Goal: Transaction & Acquisition: Purchase product/service

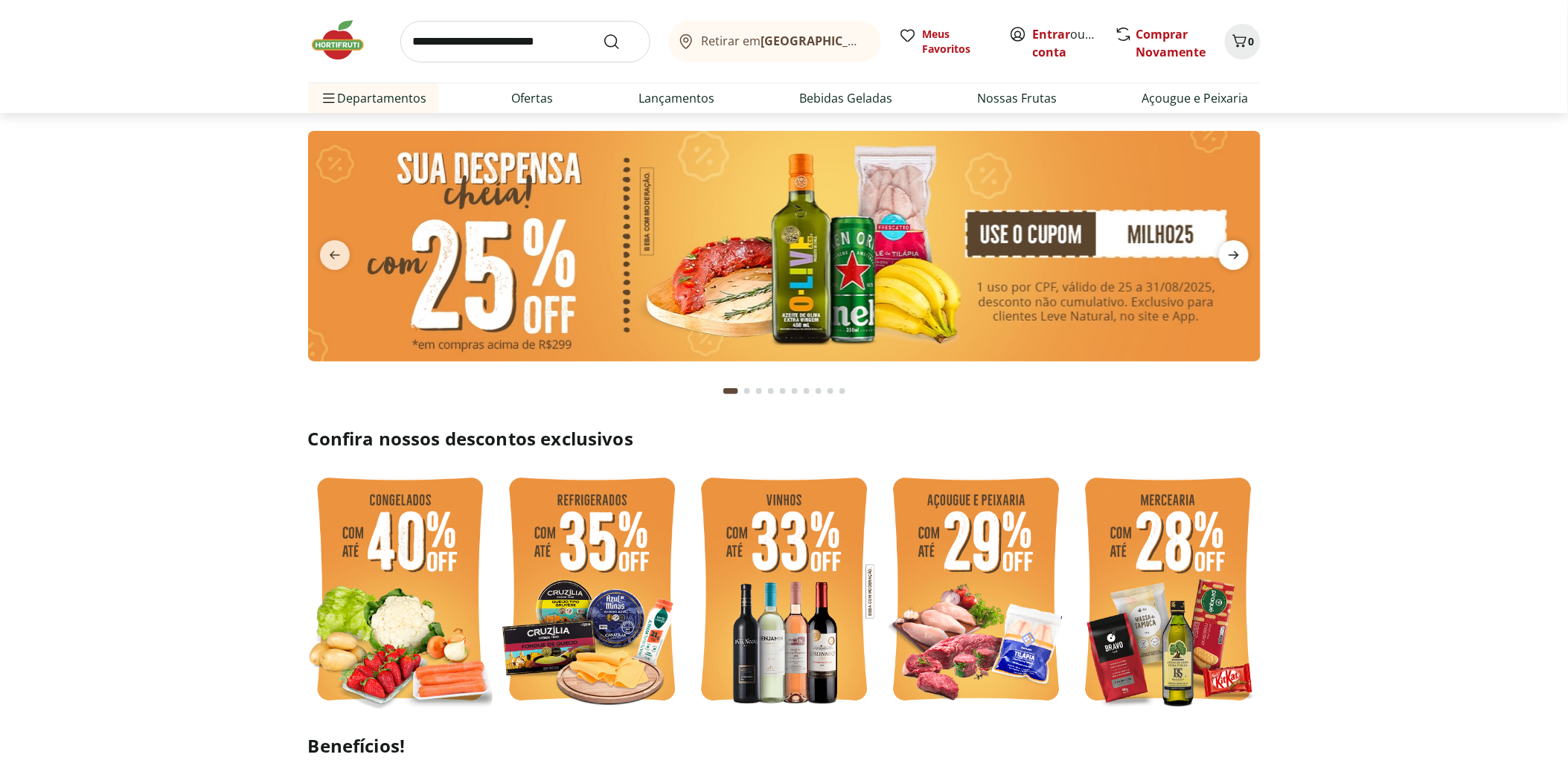
click at [1239, 255] on icon "next" at bounding box center [1233, 256] width 18 height 18
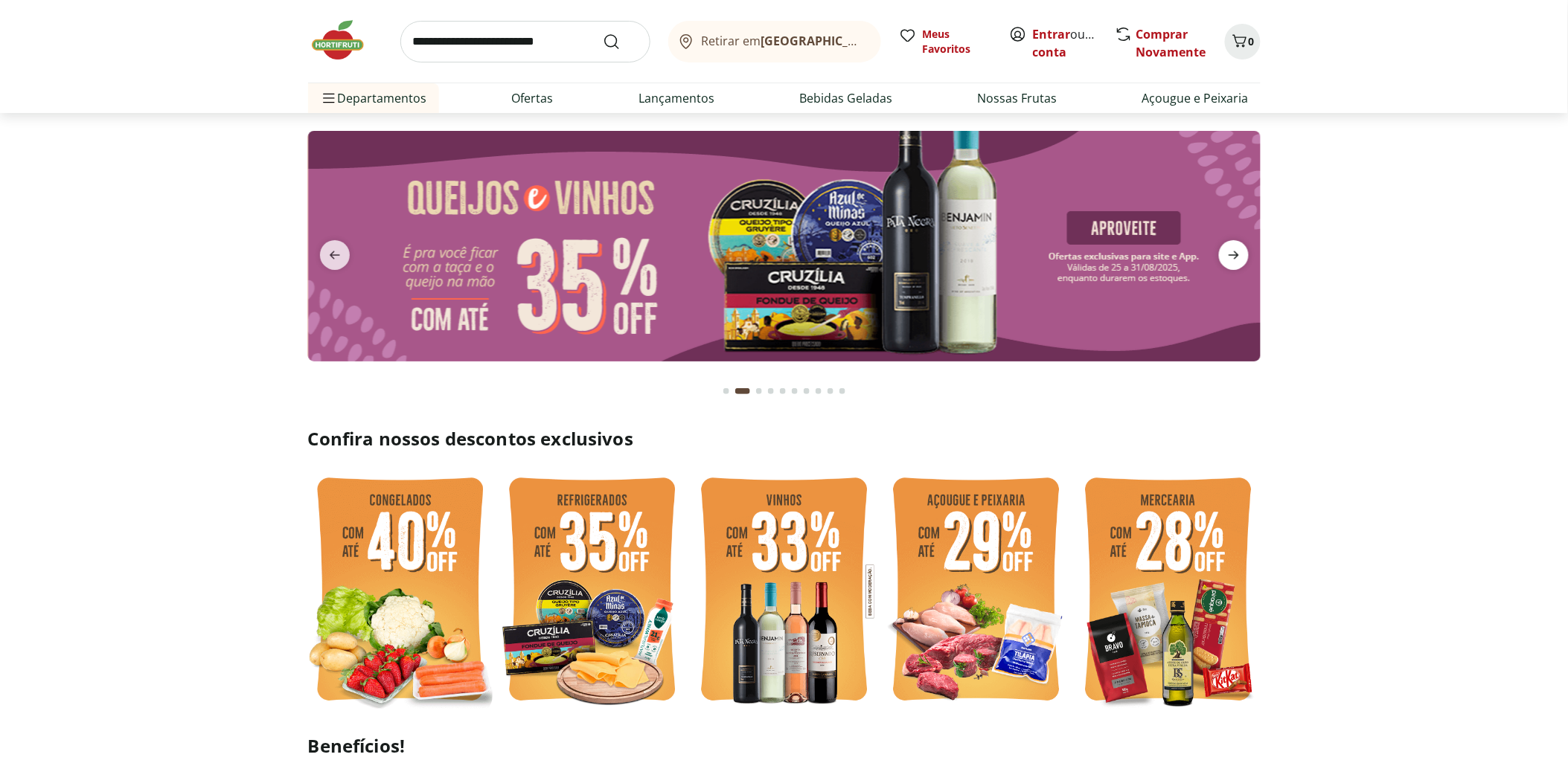
click at [1239, 255] on icon "next" at bounding box center [1233, 256] width 18 height 18
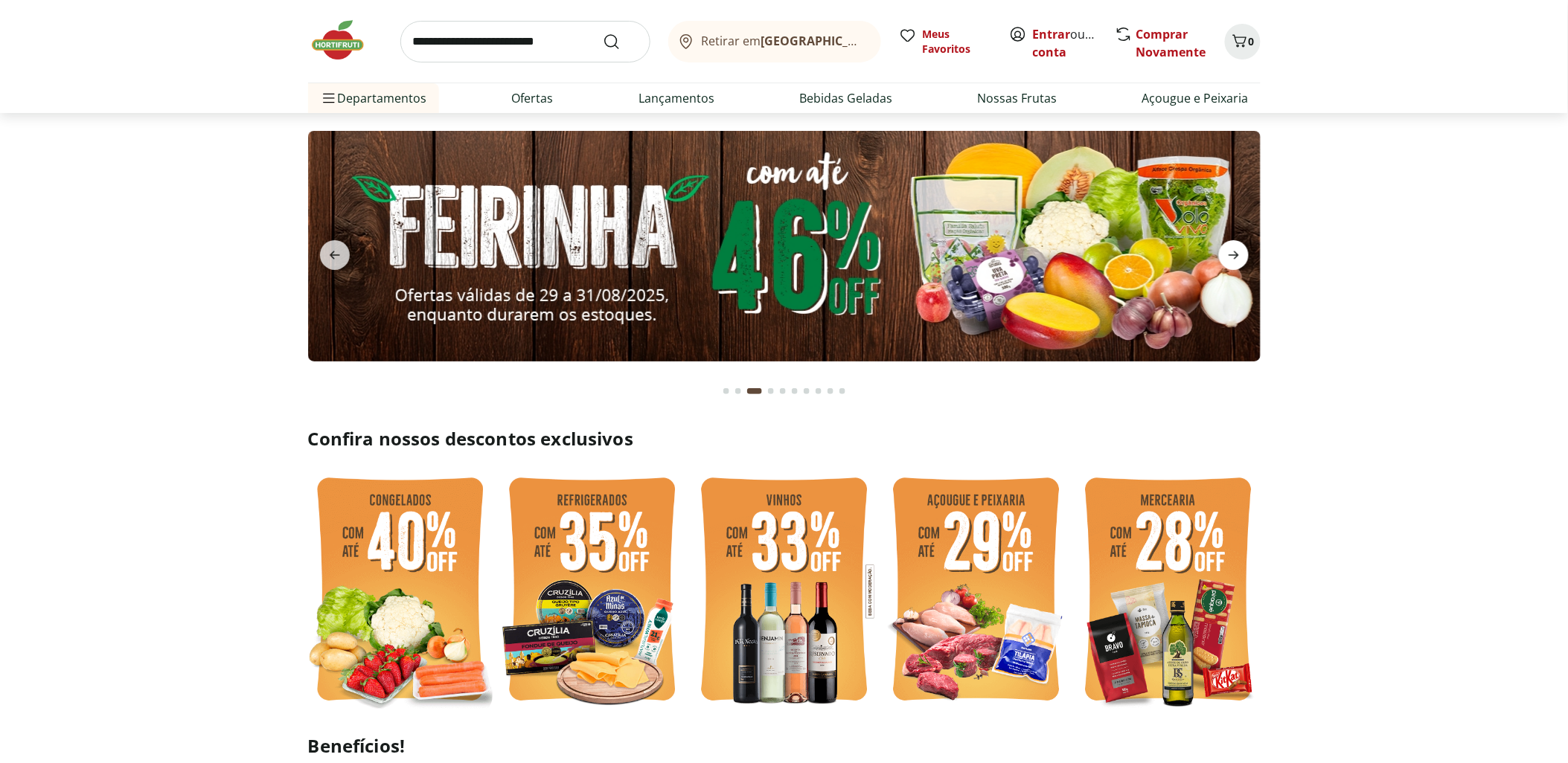
click at [1239, 255] on icon "next" at bounding box center [1233, 256] width 18 height 18
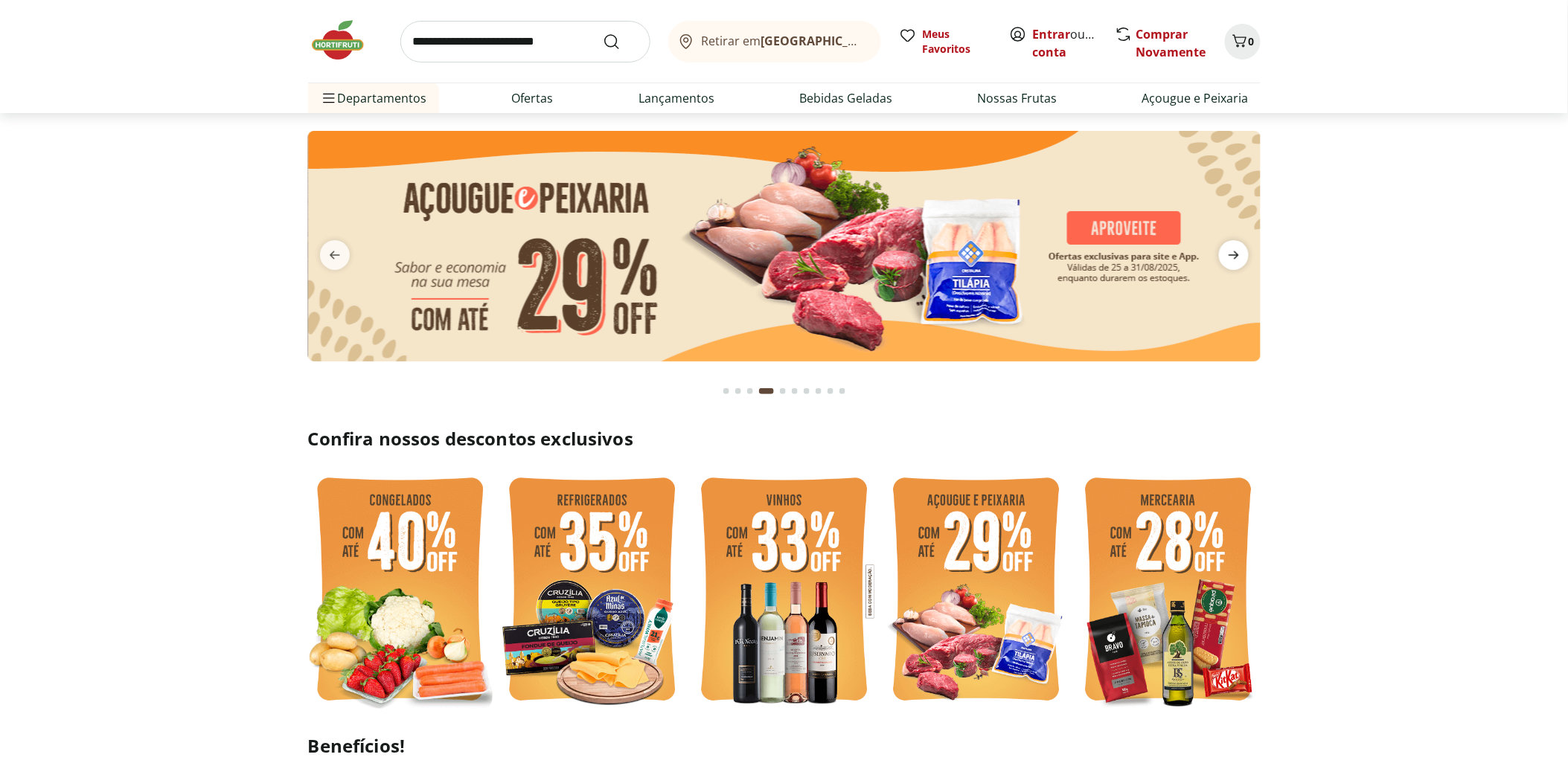
click at [1239, 255] on icon "next" at bounding box center [1233, 256] width 18 height 18
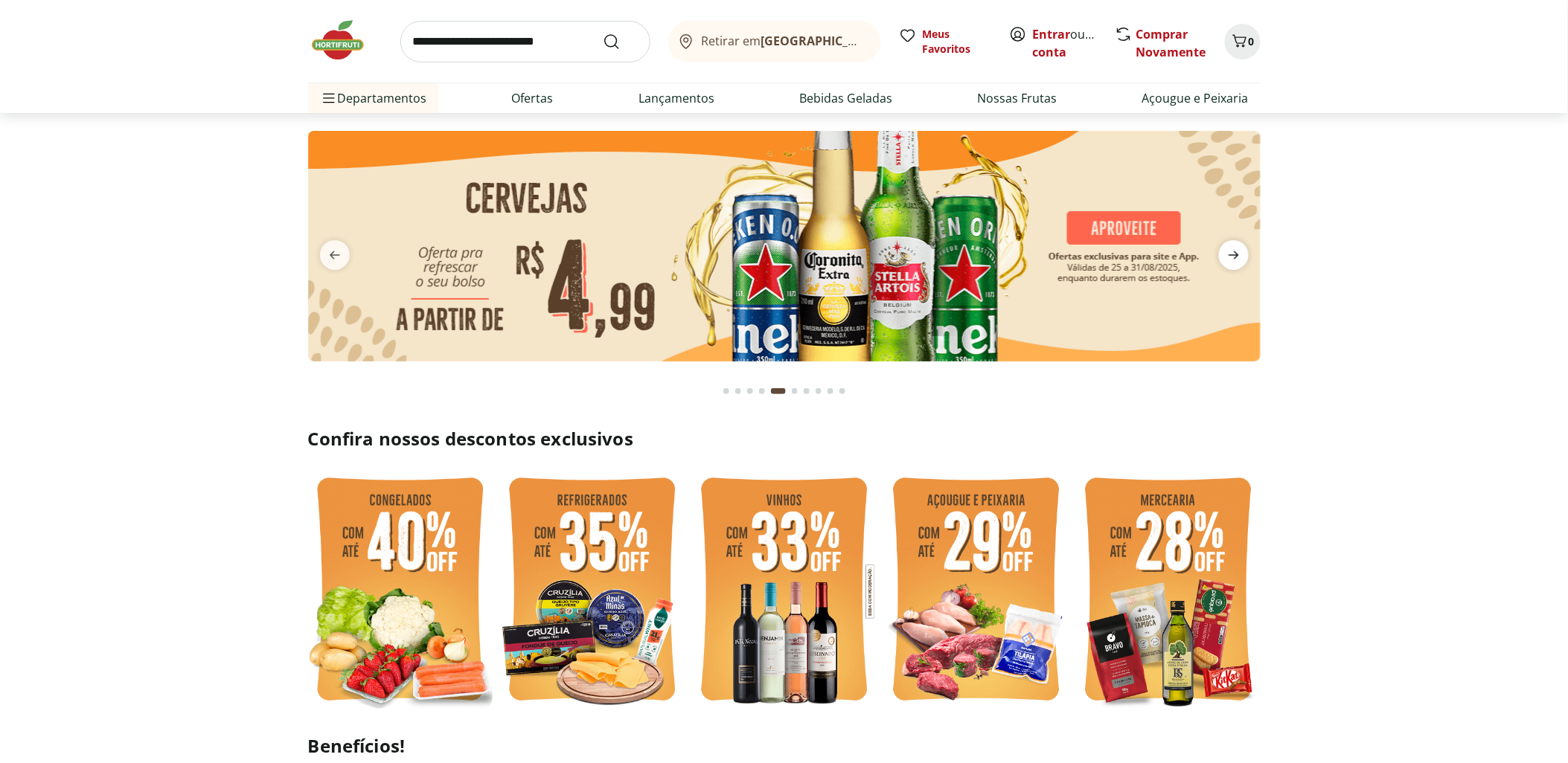
click at [1239, 255] on icon "next" at bounding box center [1233, 256] width 18 height 18
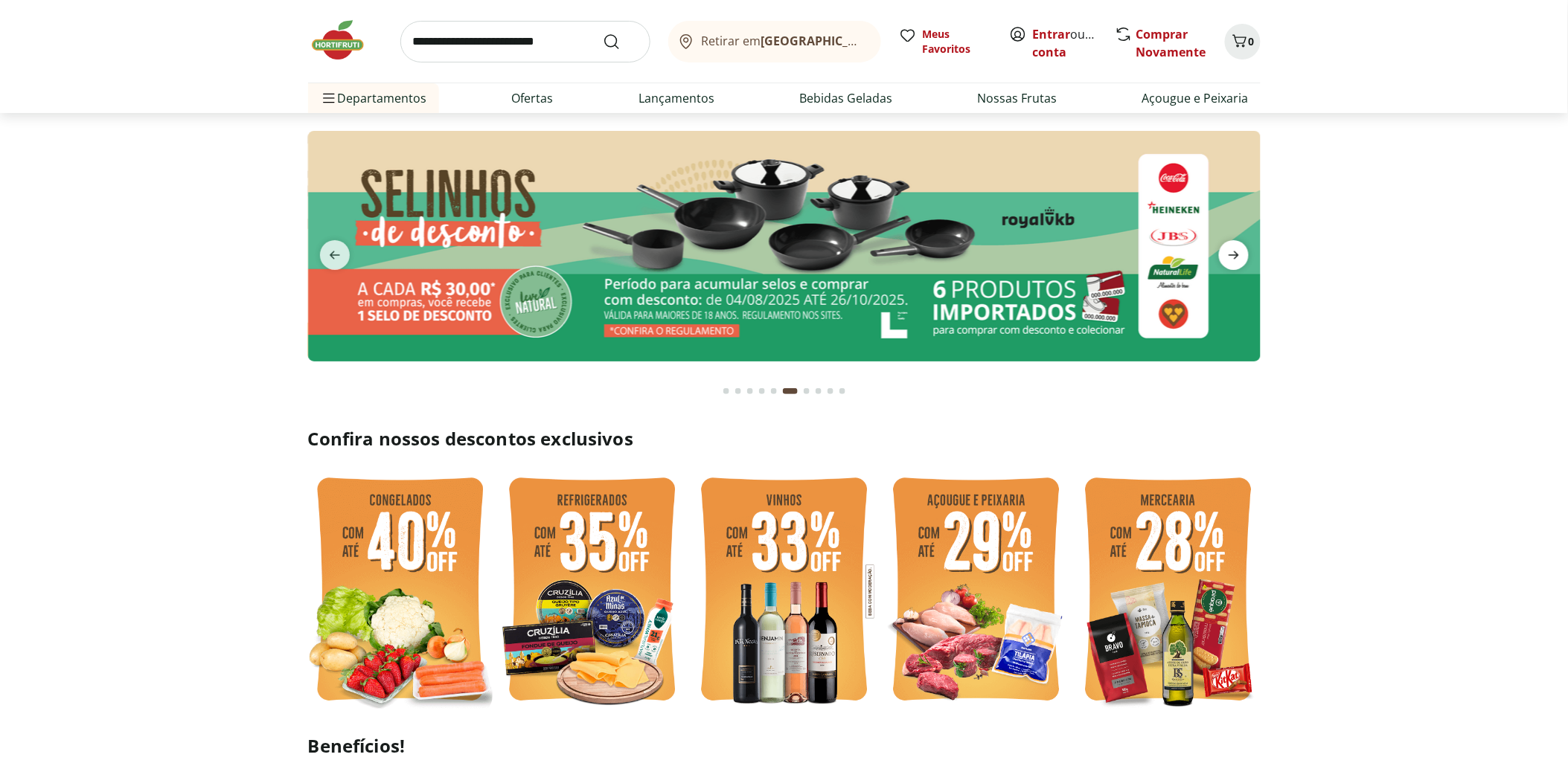
click at [1239, 255] on icon "next" at bounding box center [1233, 256] width 18 height 18
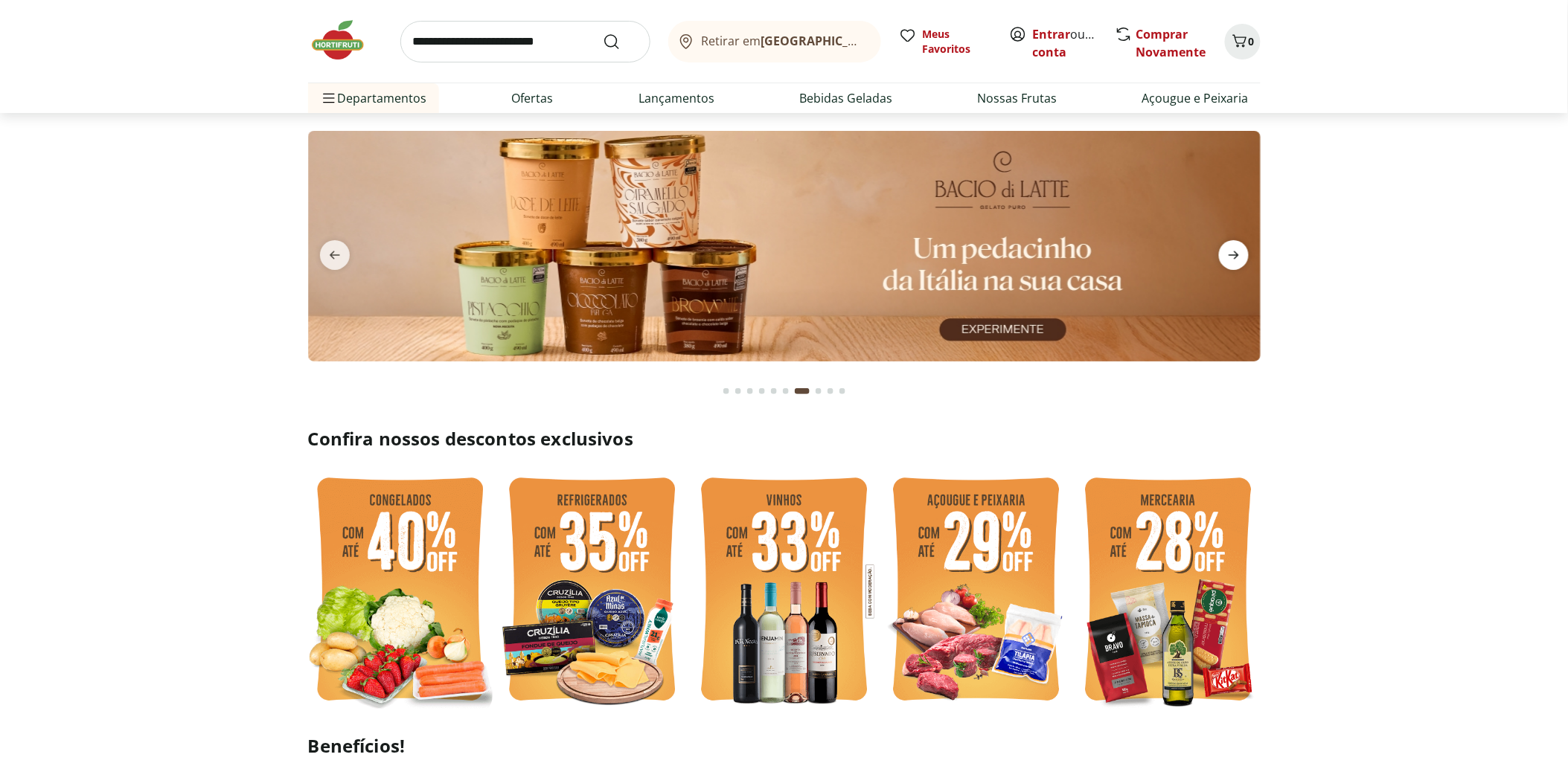
click at [1239, 255] on icon "next" at bounding box center [1233, 256] width 18 height 18
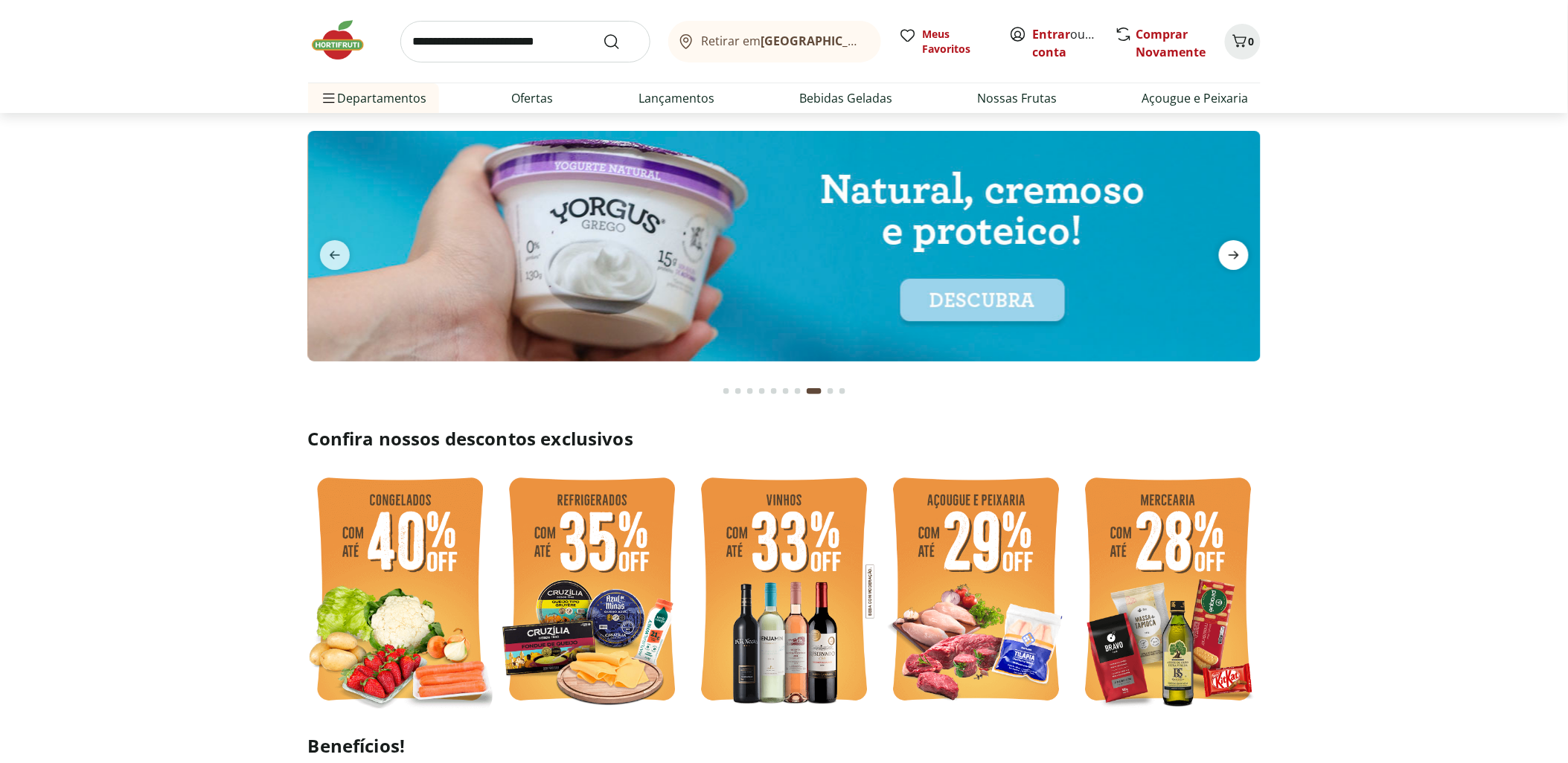
click at [1239, 255] on icon "next" at bounding box center [1233, 256] width 18 height 18
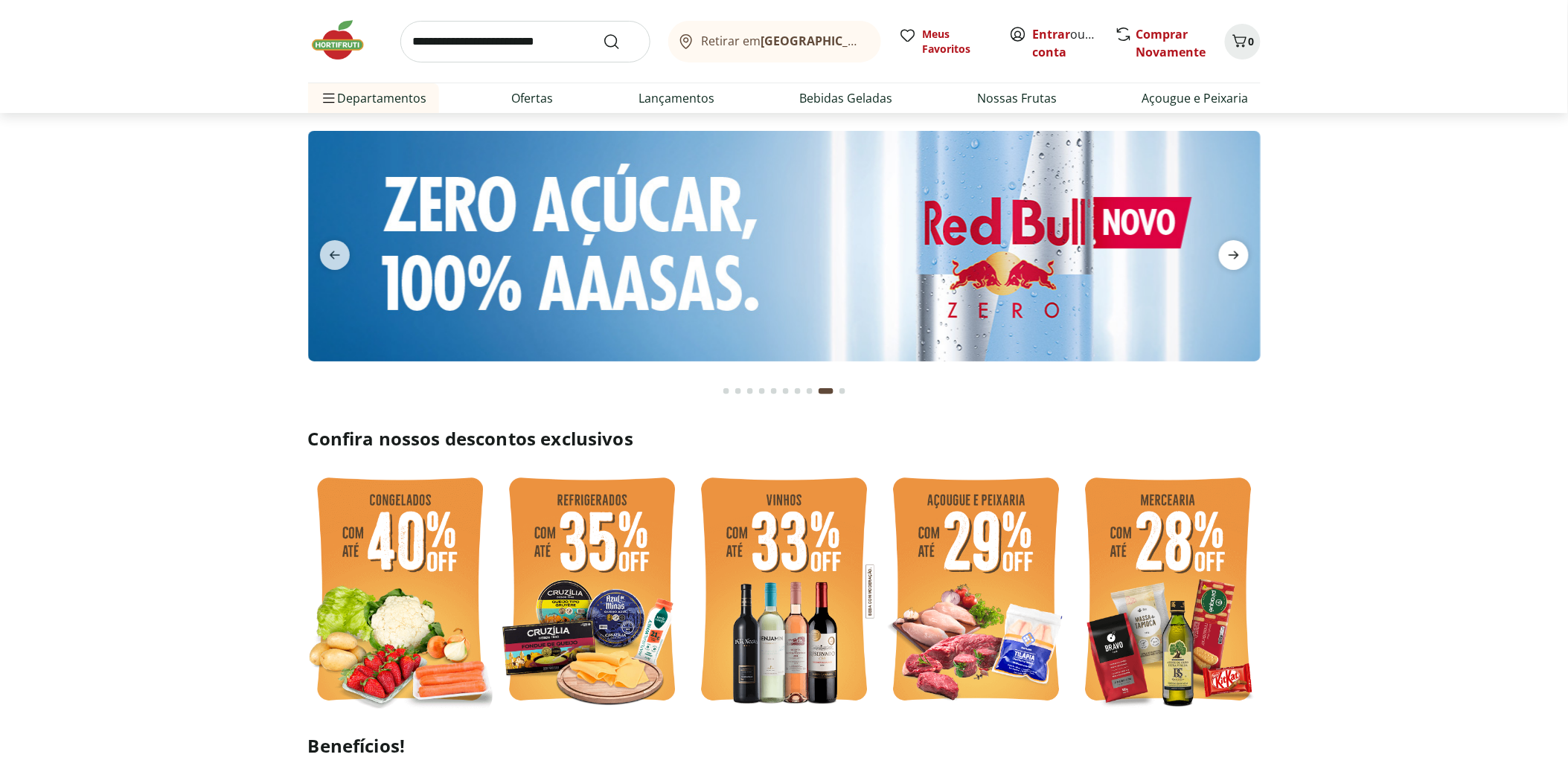
click at [1239, 255] on icon "next" at bounding box center [1233, 256] width 18 height 18
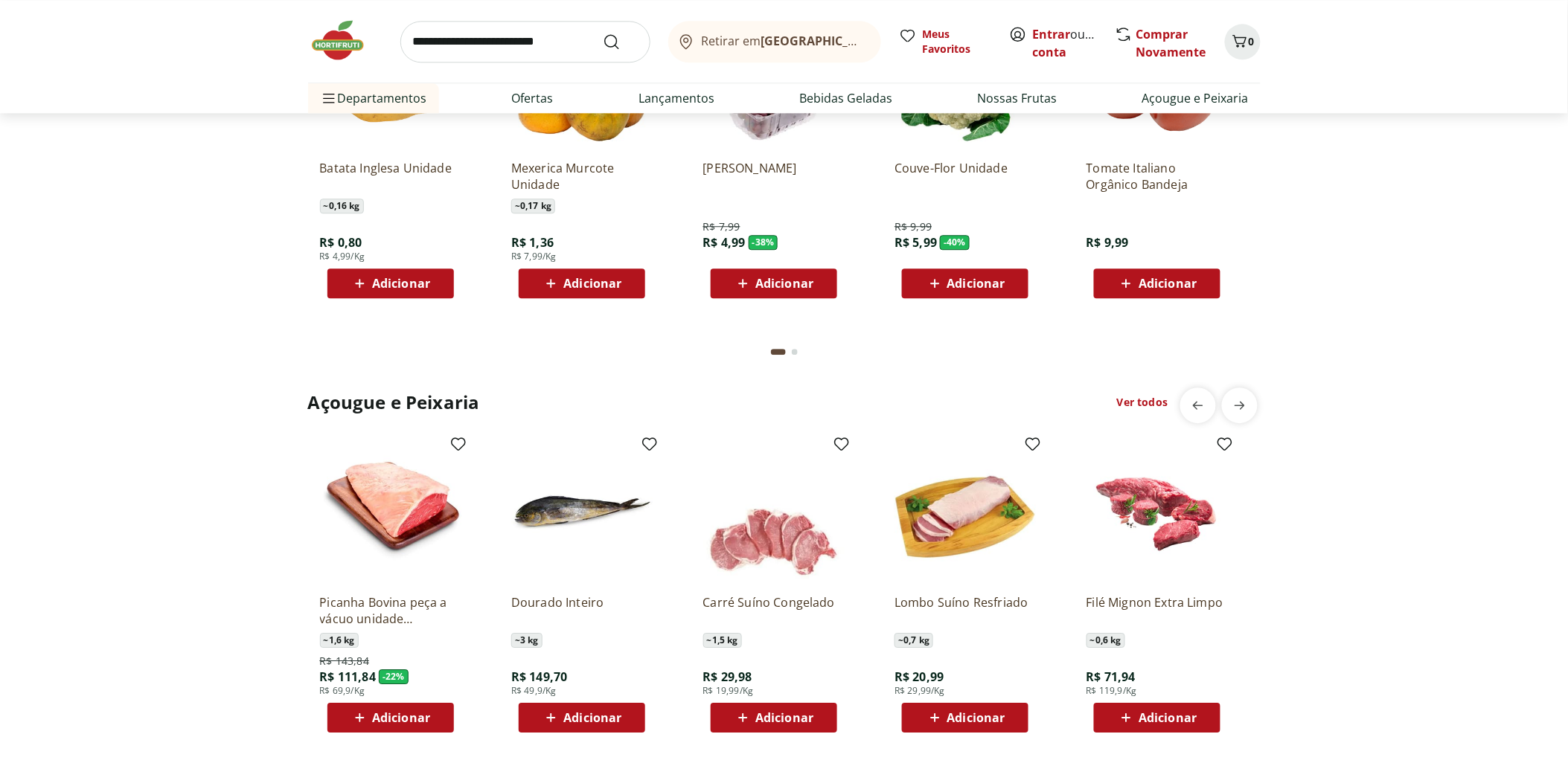
scroll to position [1405, 0]
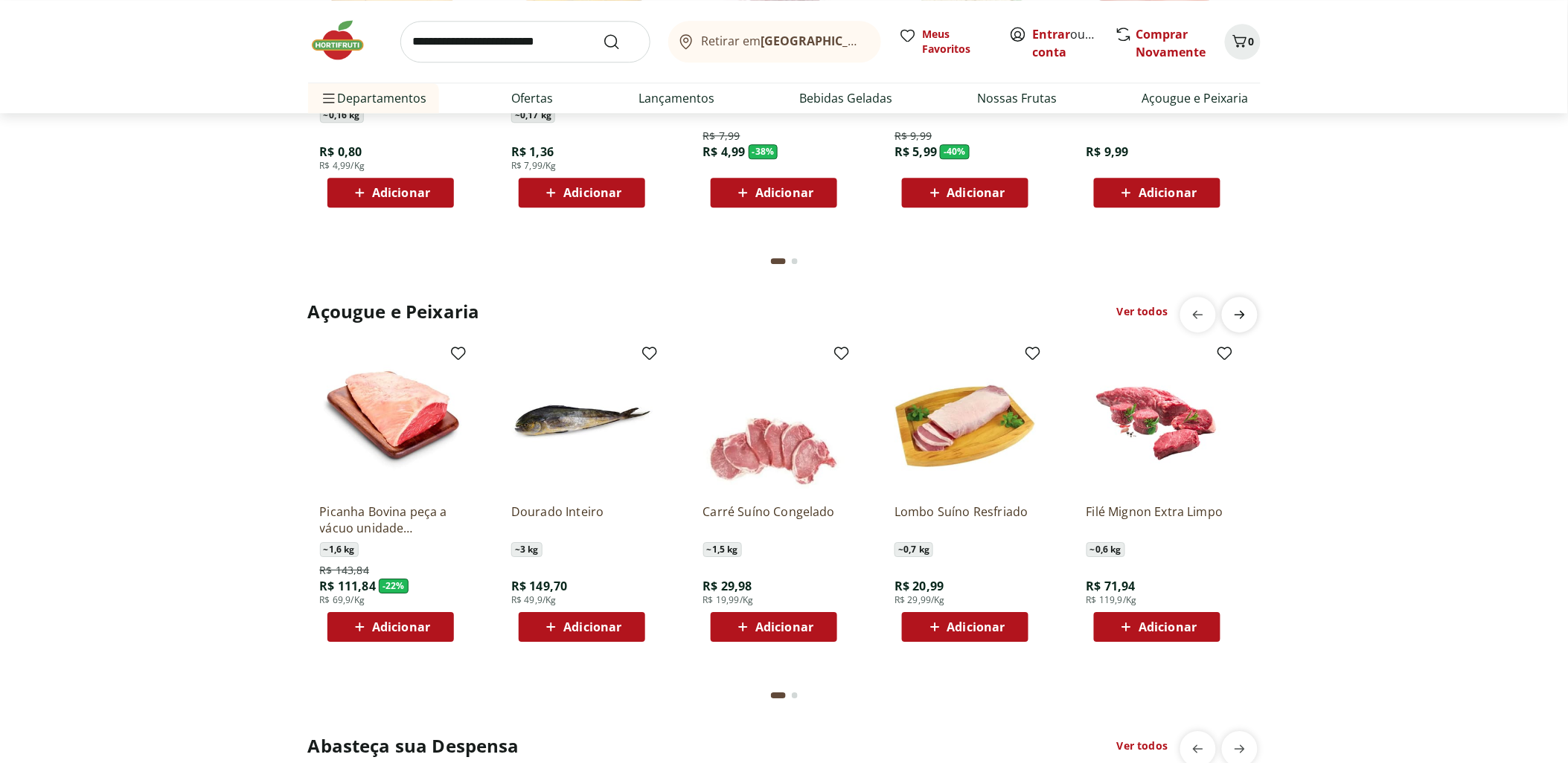
click at [1250, 301] on span "next" at bounding box center [1239, 314] width 29 height 29
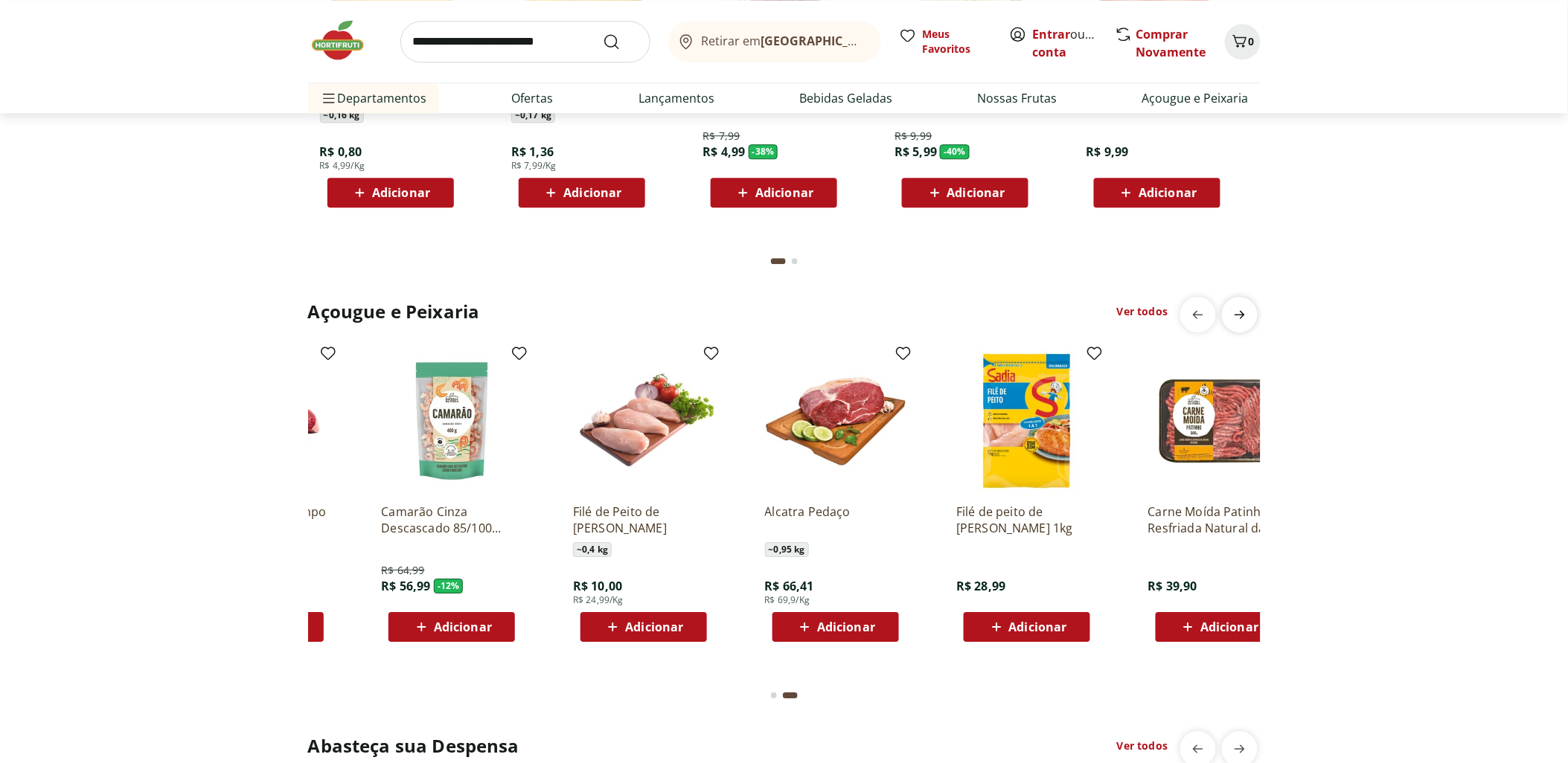
scroll to position [0, 957]
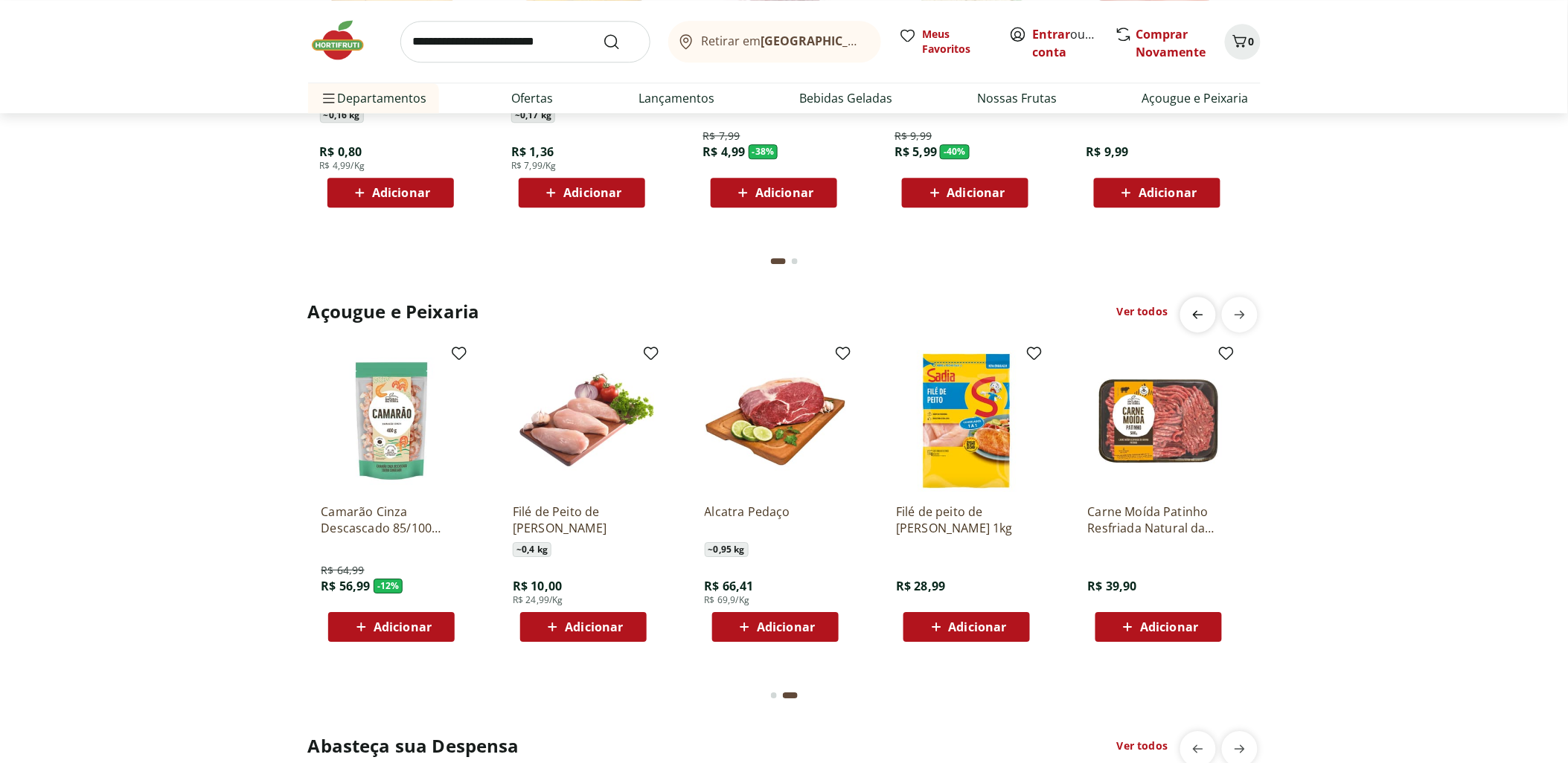
click at [1190, 313] on icon "previous" at bounding box center [1198, 314] width 18 height 18
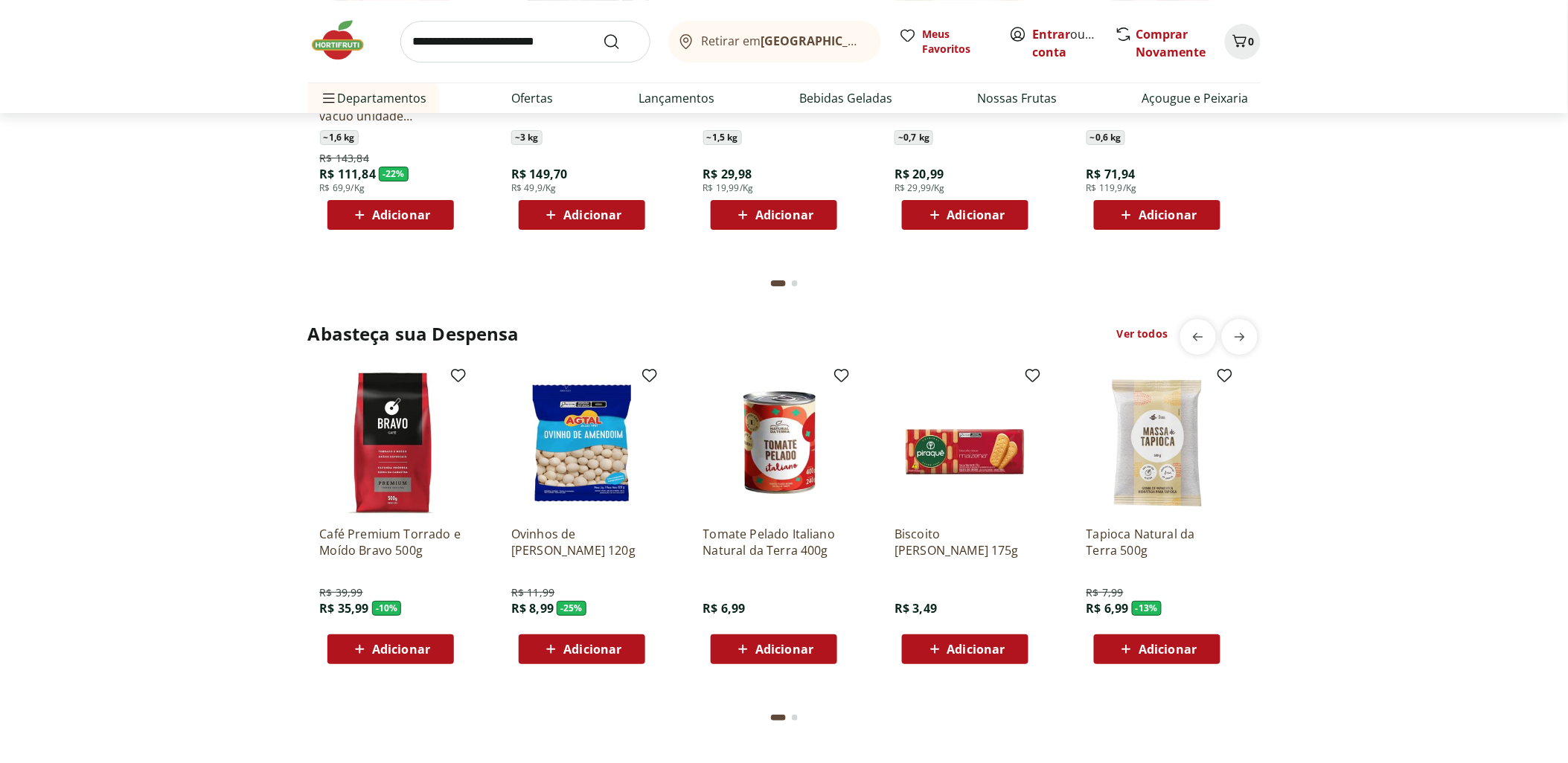
scroll to position [1818, 0]
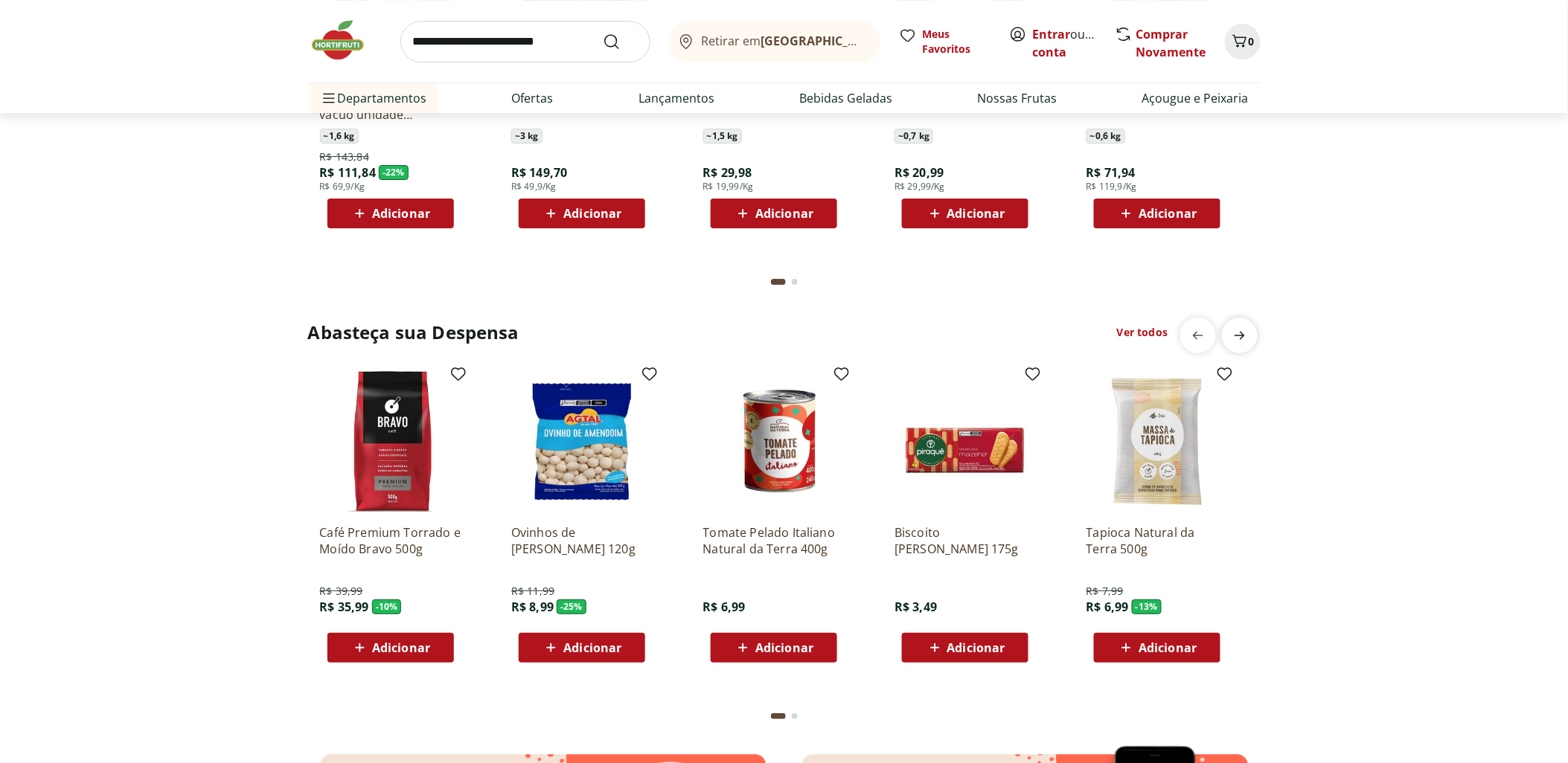
click at [1247, 339] on icon "next" at bounding box center [1239, 336] width 18 height 18
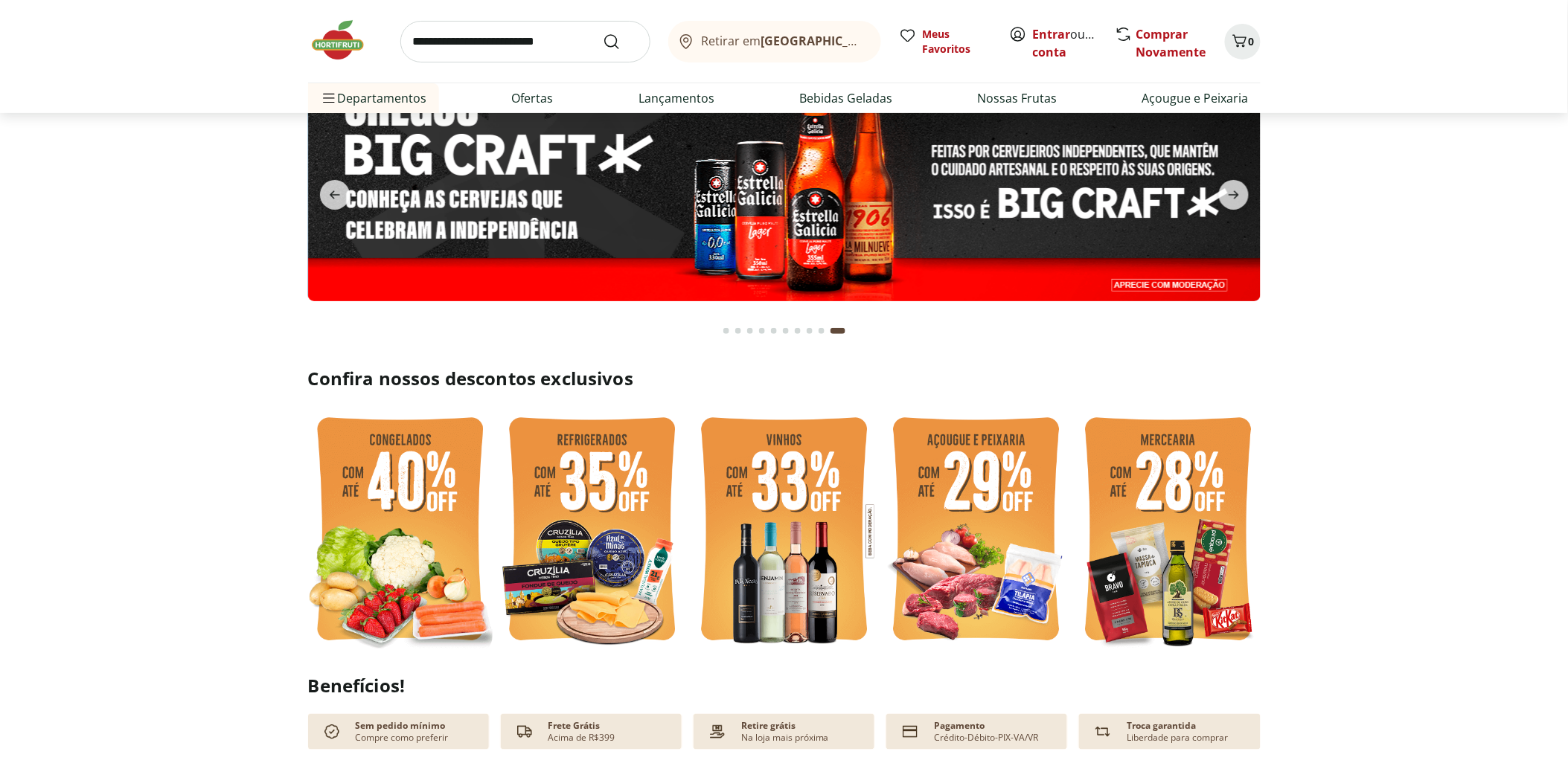
scroll to position [0, 0]
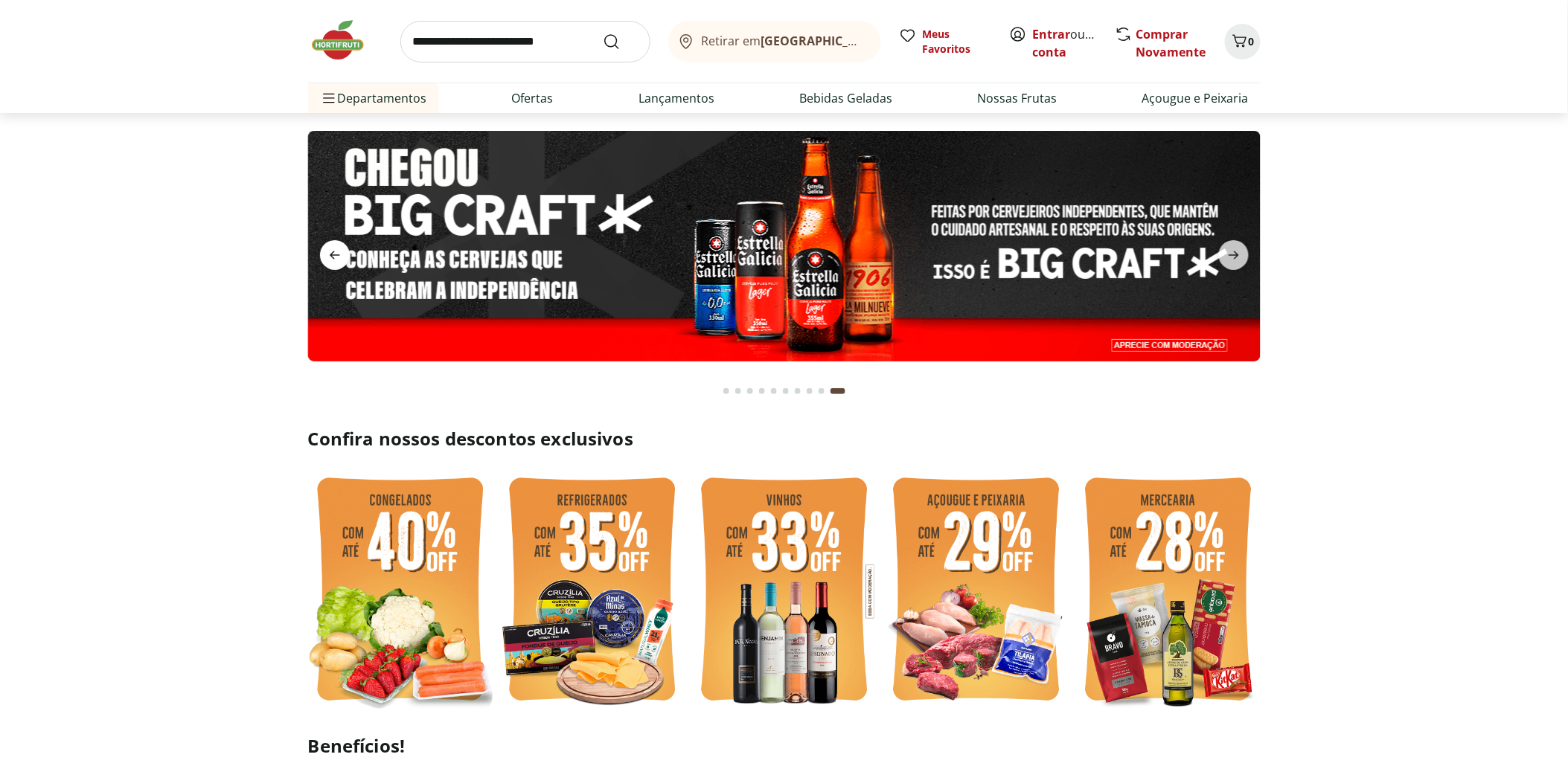
click at [335, 242] on span "previous" at bounding box center [334, 255] width 29 height 29
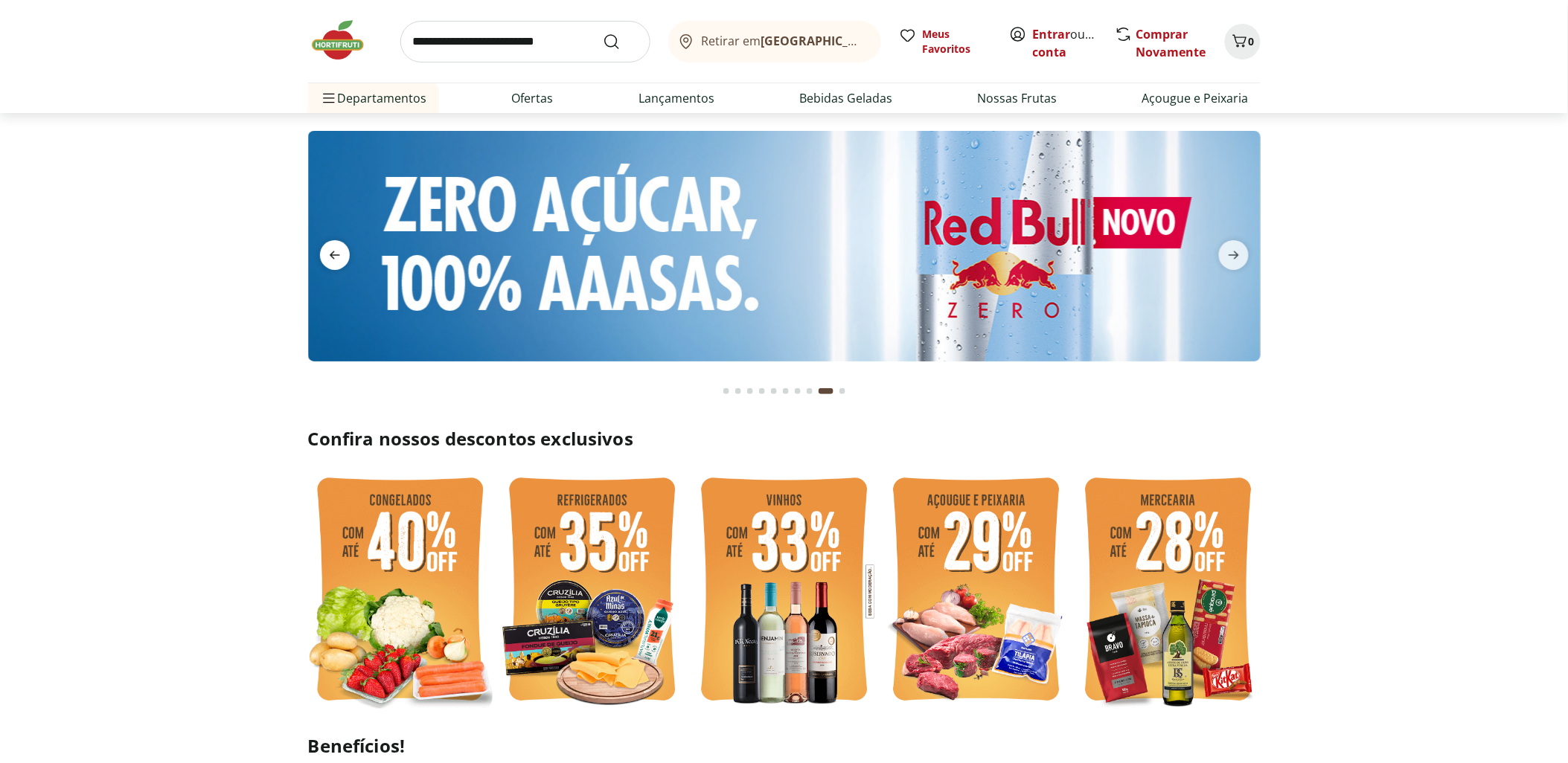
click at [332, 243] on span "previous" at bounding box center [334, 255] width 29 height 29
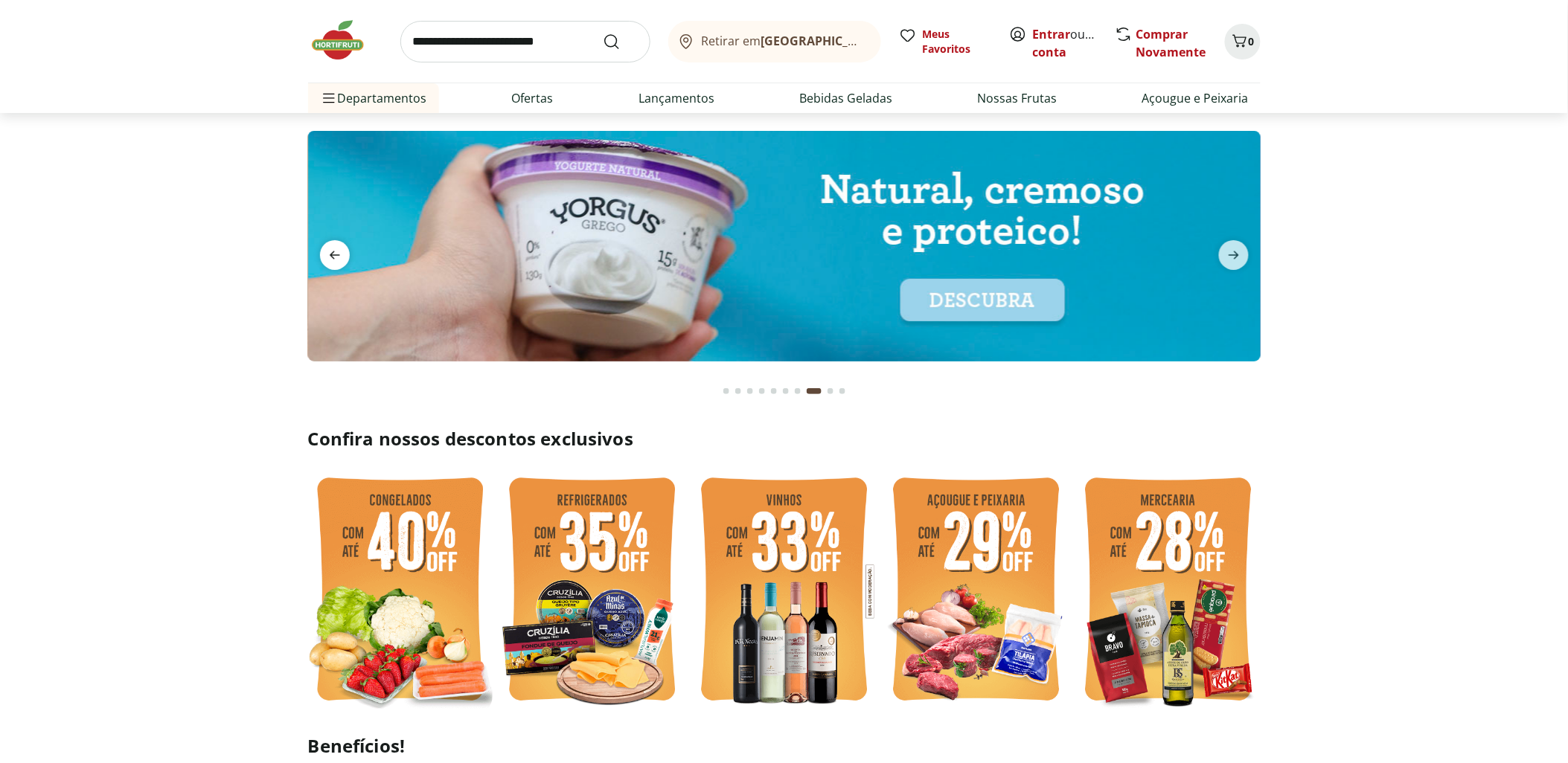
click at [331, 244] on span "previous" at bounding box center [334, 255] width 29 height 29
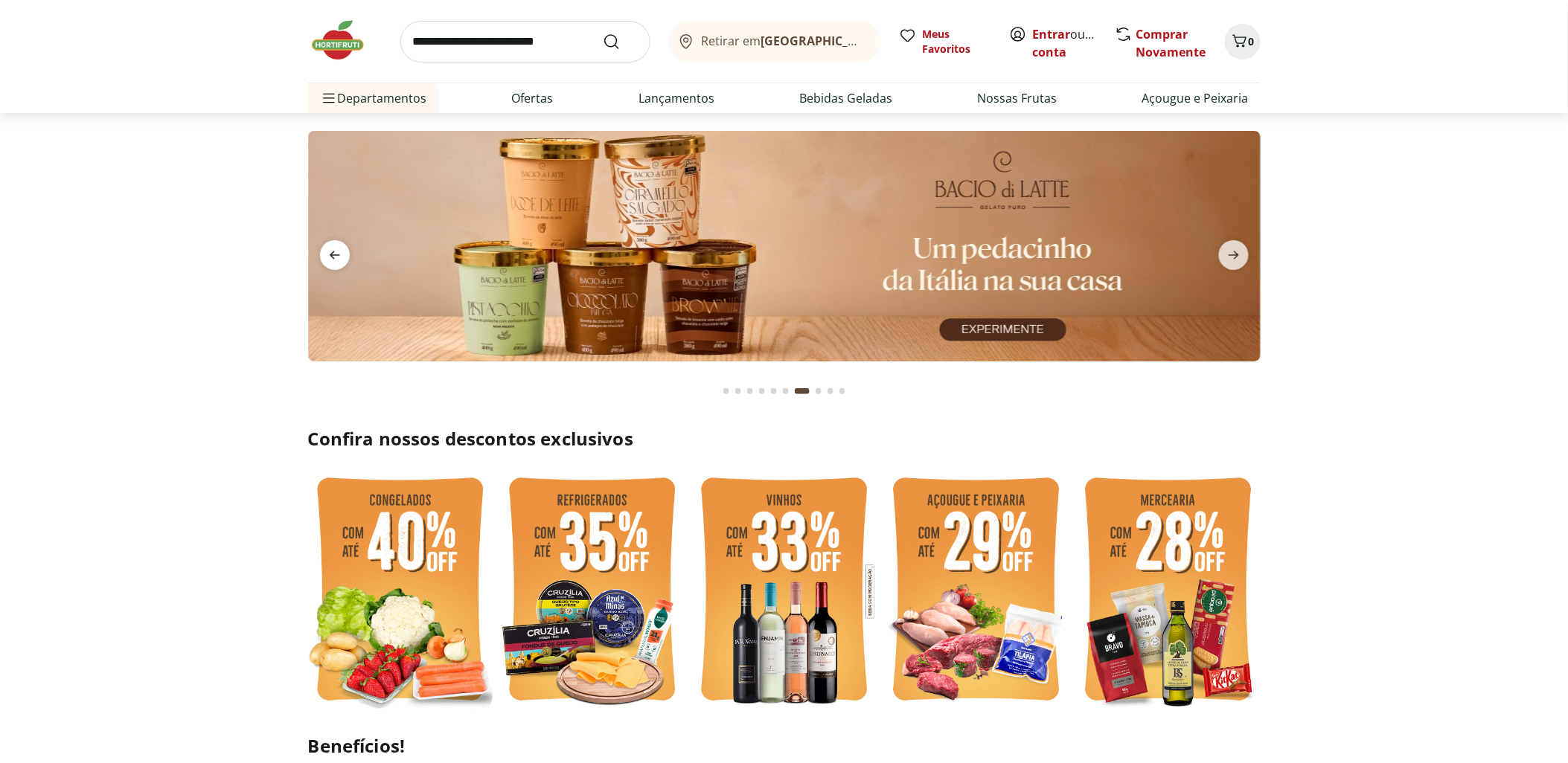
click at [330, 246] on span "previous" at bounding box center [334, 255] width 29 height 29
click at [562, 69] on div "Retirar em Rio de Janeiro/RJ Meus Favoritos Entrar ou Criar conta Comprar Novam…" at bounding box center [784, 41] width 953 height 83
click at [573, 56] on input "search" at bounding box center [525, 41] width 250 height 42
type input "*****"
click at [603, 33] on button "Submit Search" at bounding box center [621, 42] width 36 height 18
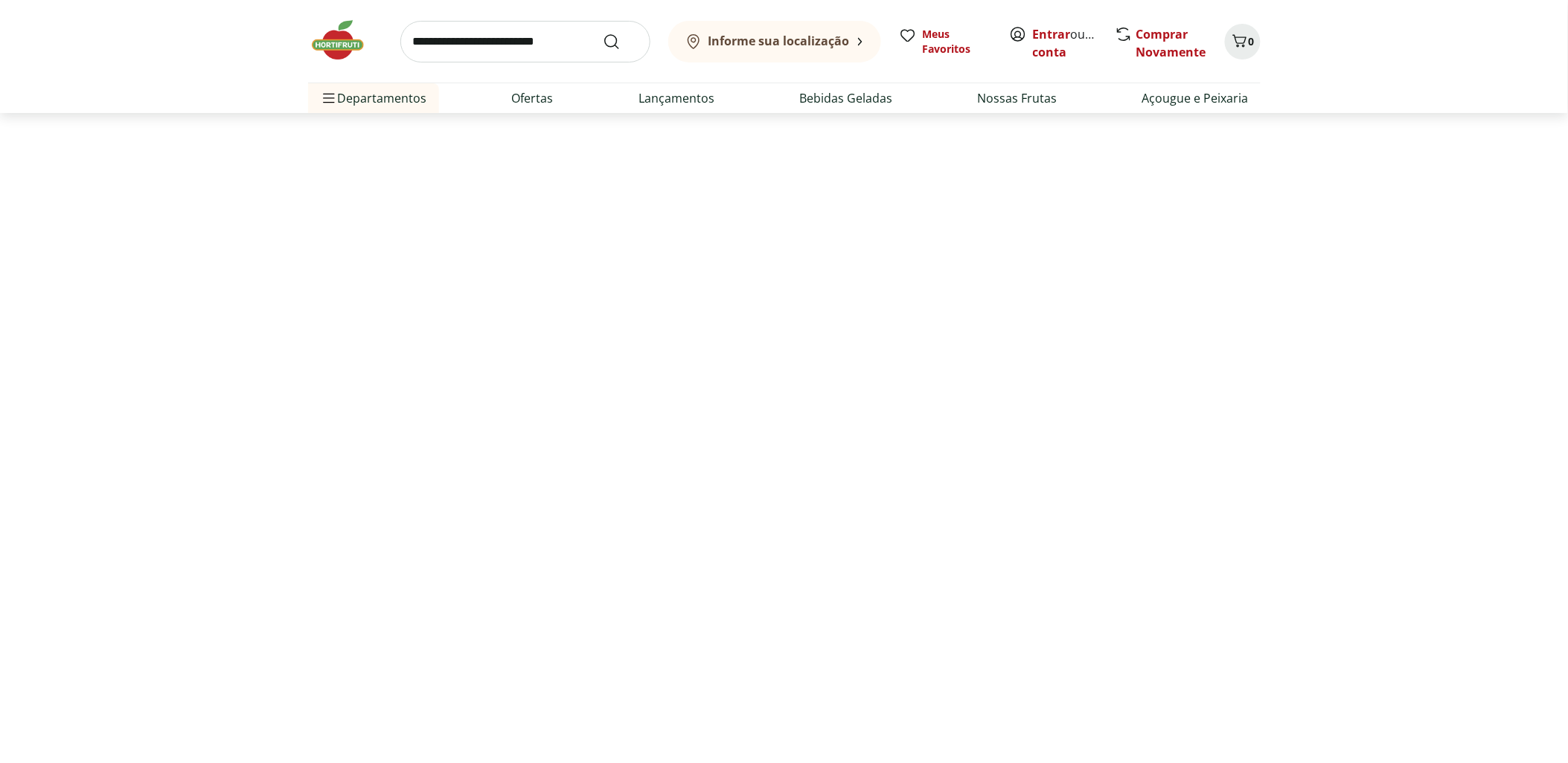
select select "**********"
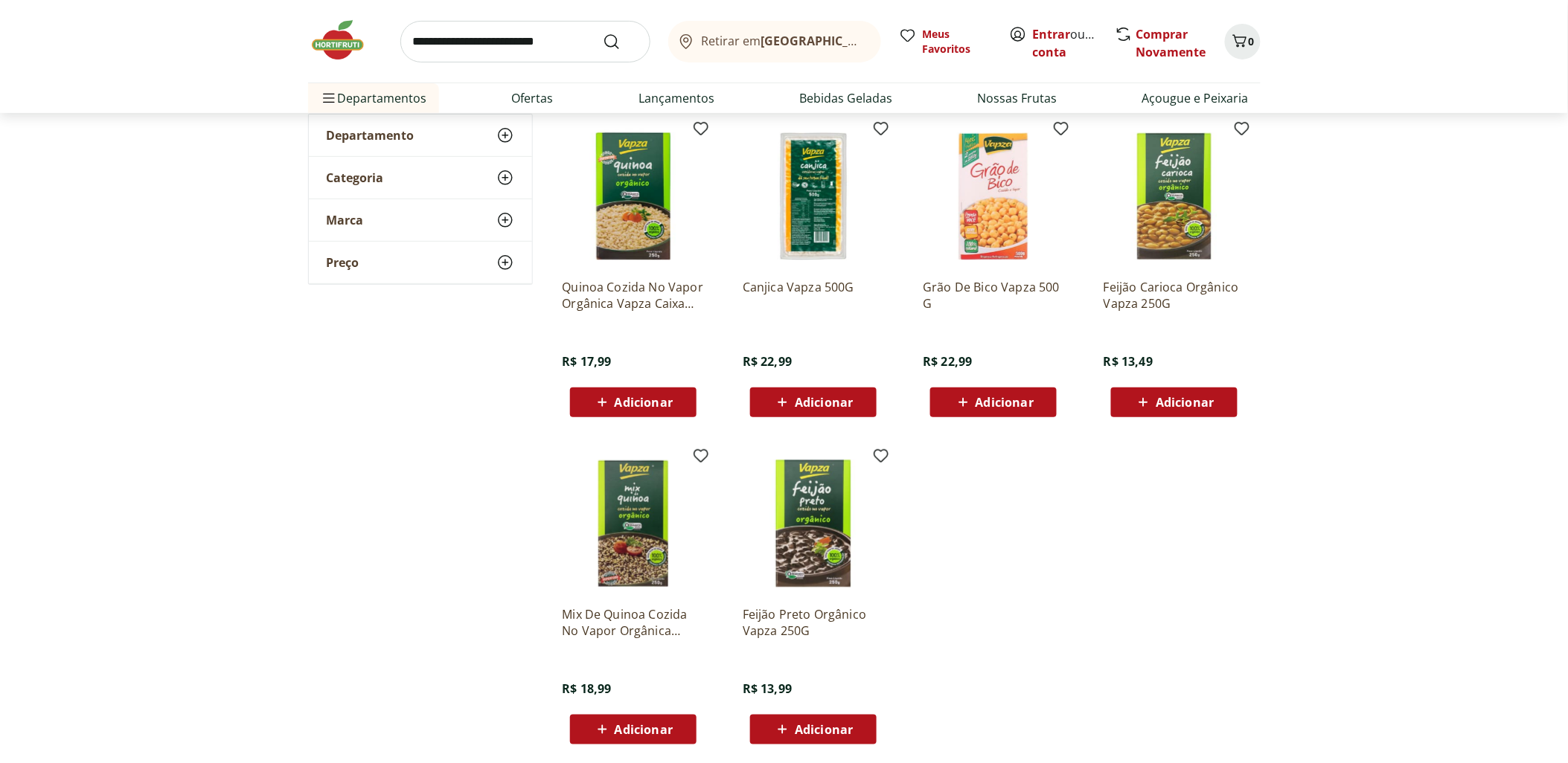
scroll to position [165, 0]
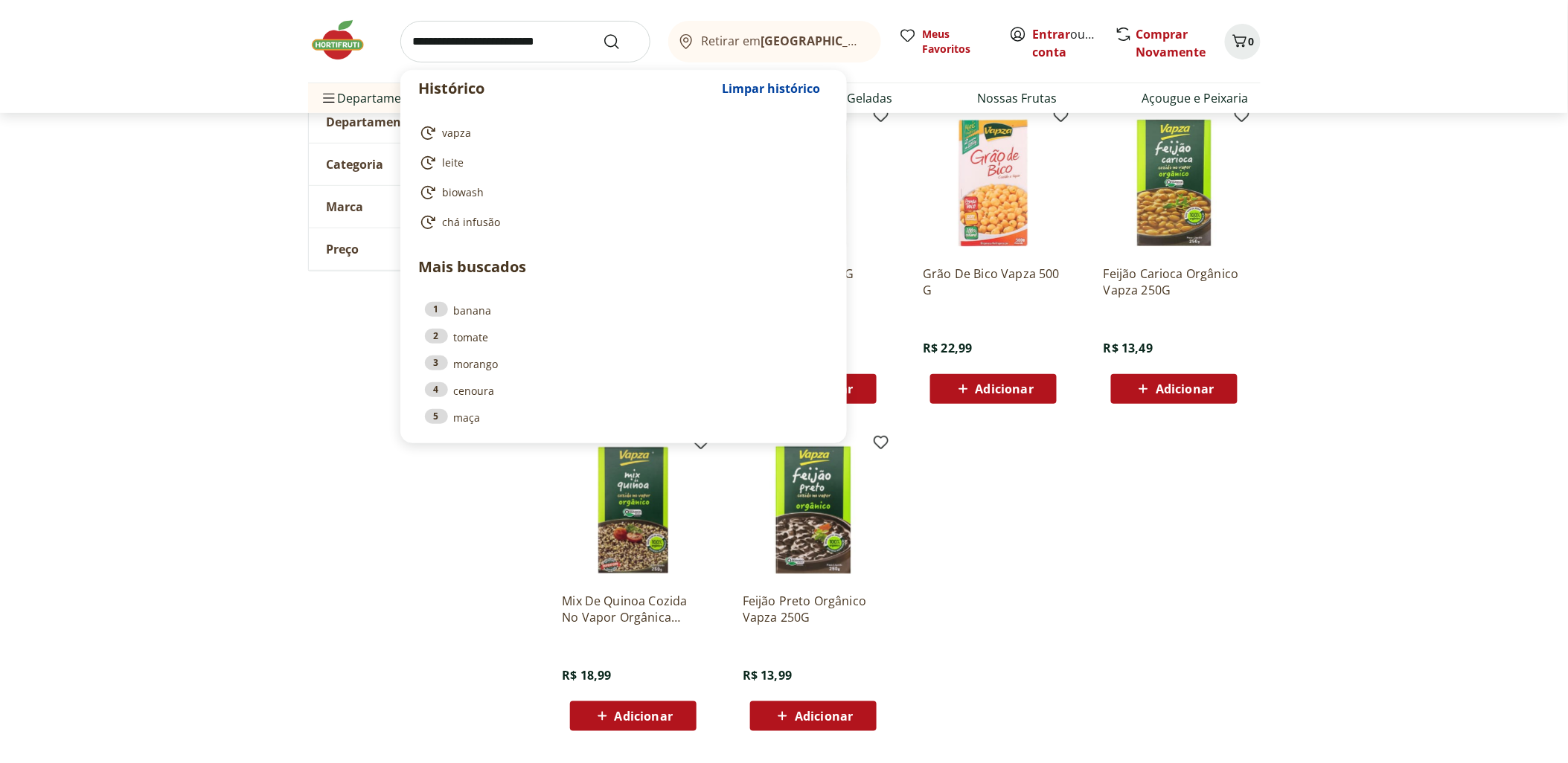
click at [559, 46] on input "search" at bounding box center [525, 41] width 250 height 42
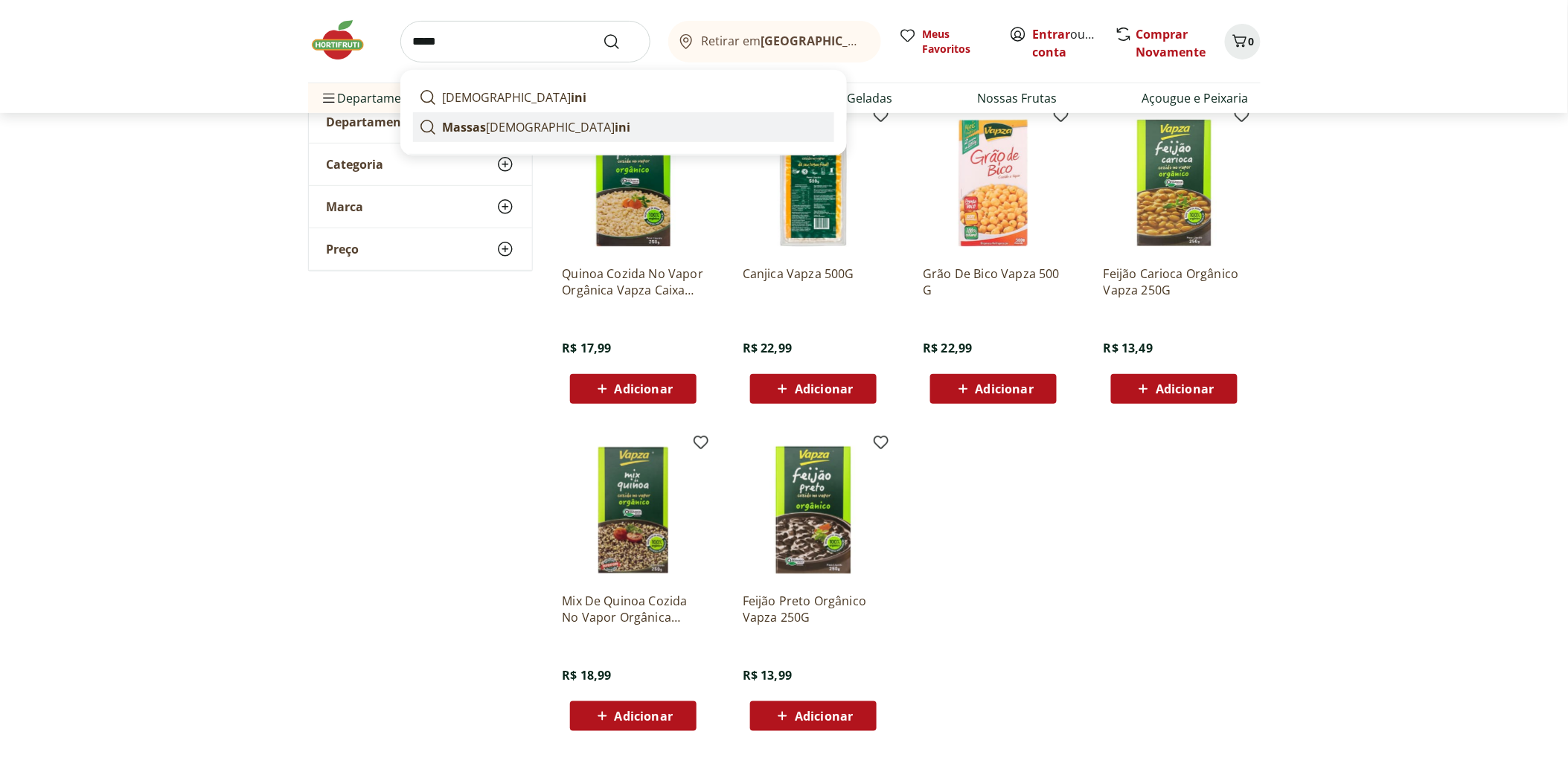
click at [446, 127] on strong "Massas" at bounding box center [464, 127] width 44 height 16
type input "**********"
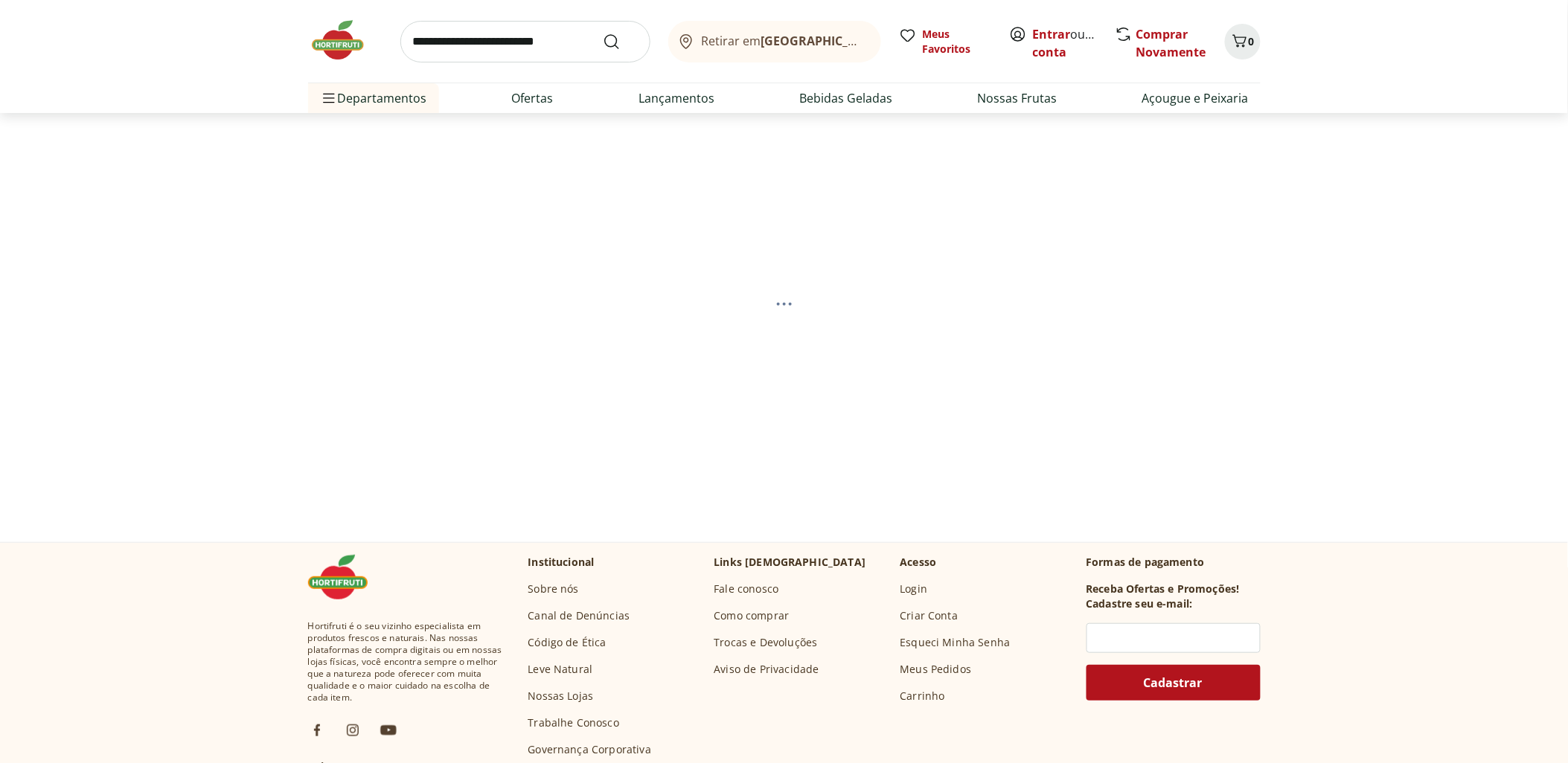
select select "**********"
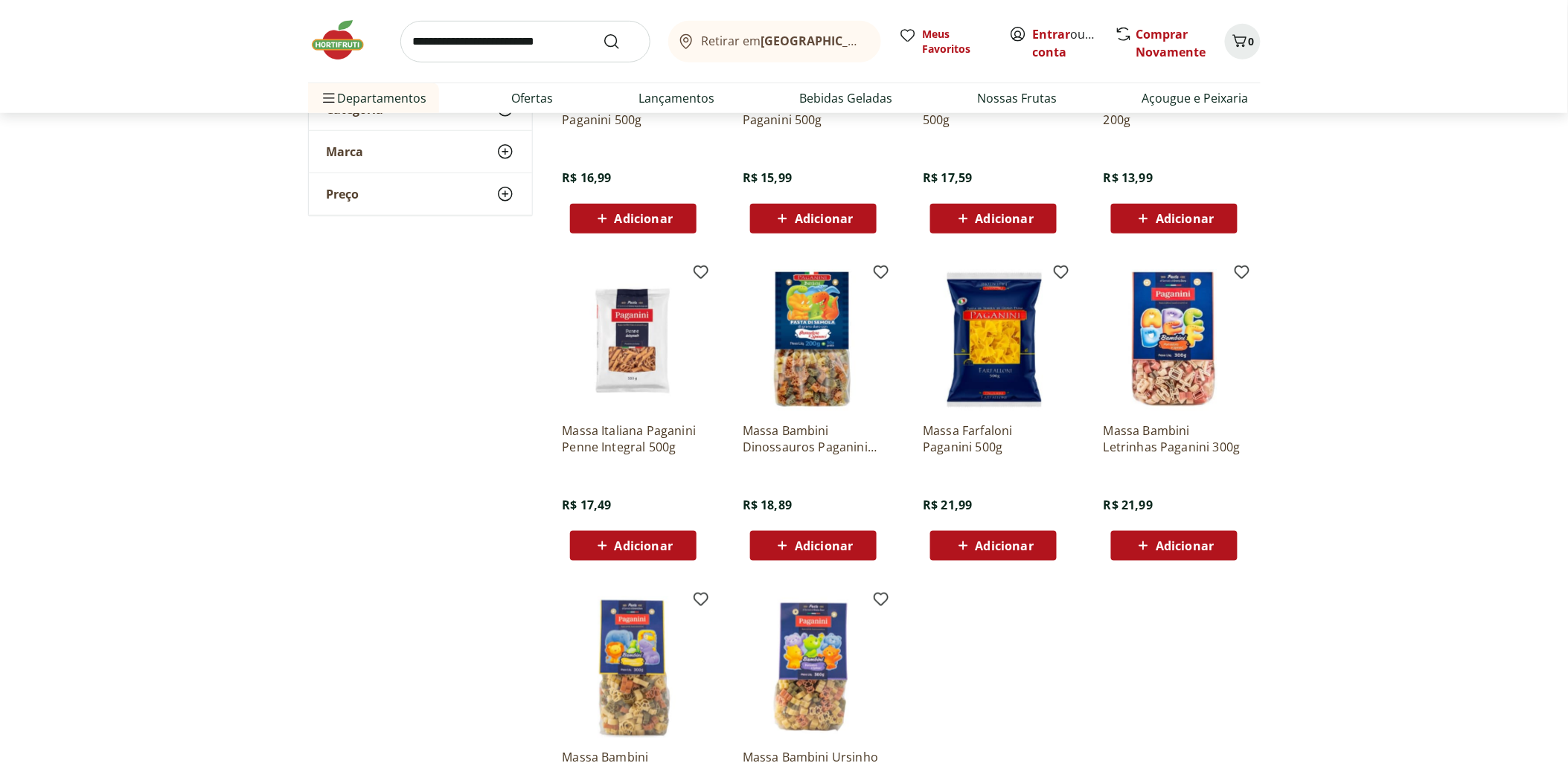
scroll to position [495, 0]
